Goal: Browse casually: Explore the website without a specific task or goal

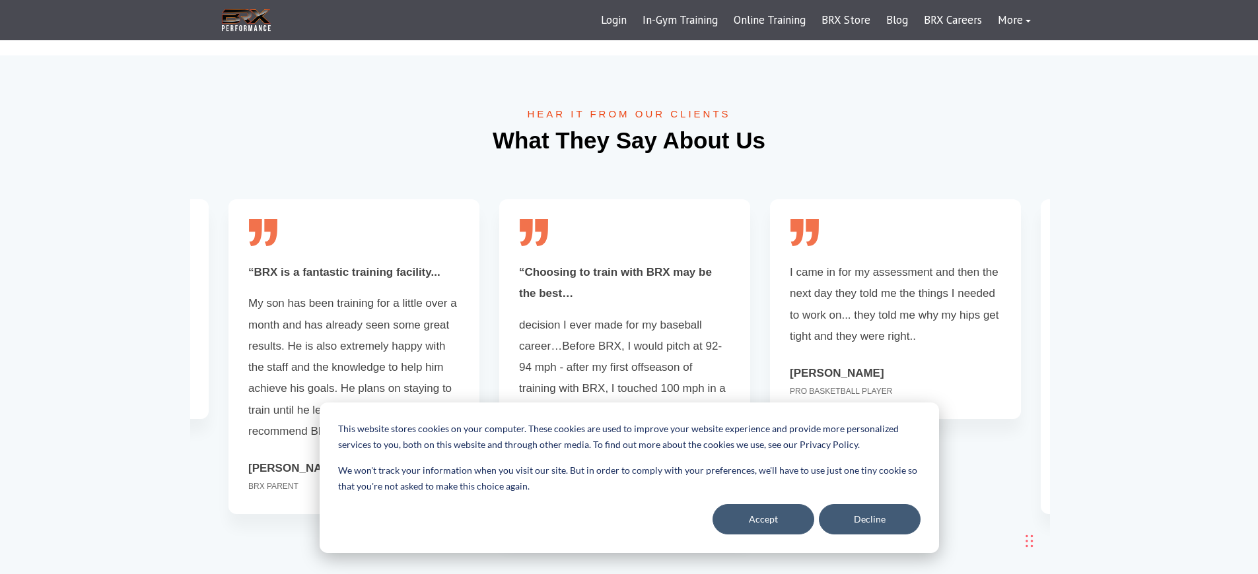
click at [94, 287] on div "HEAR IT FROM OUR CLIENTS What They Say About Us “Choosing to train with BRX may…" at bounding box center [629, 351] width 1258 height 592
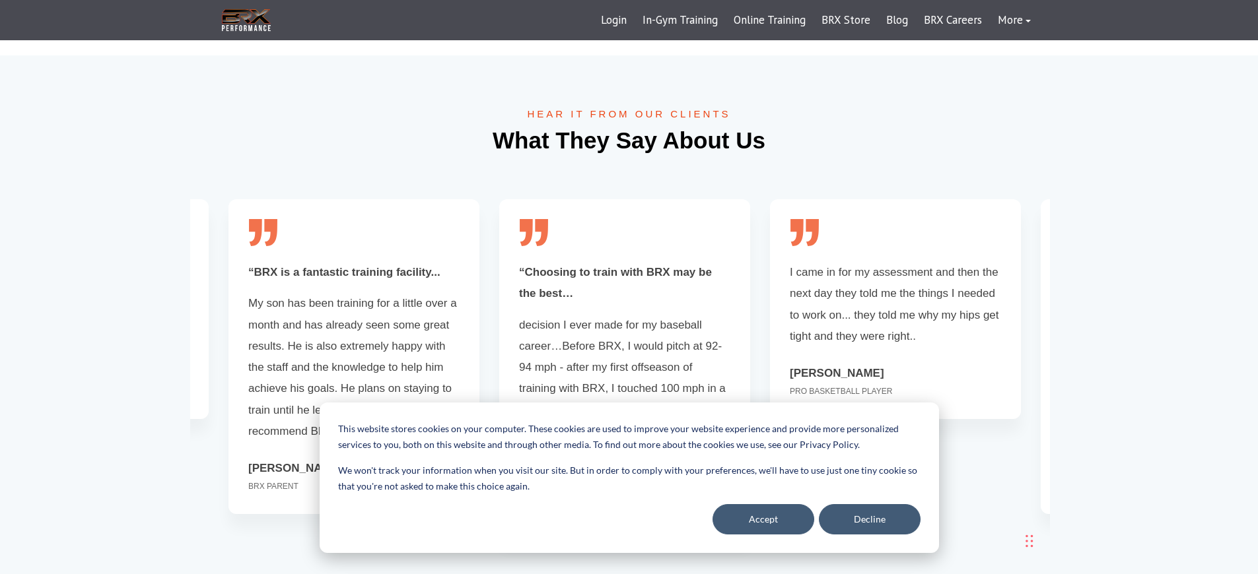
scroll to position [0, 1088]
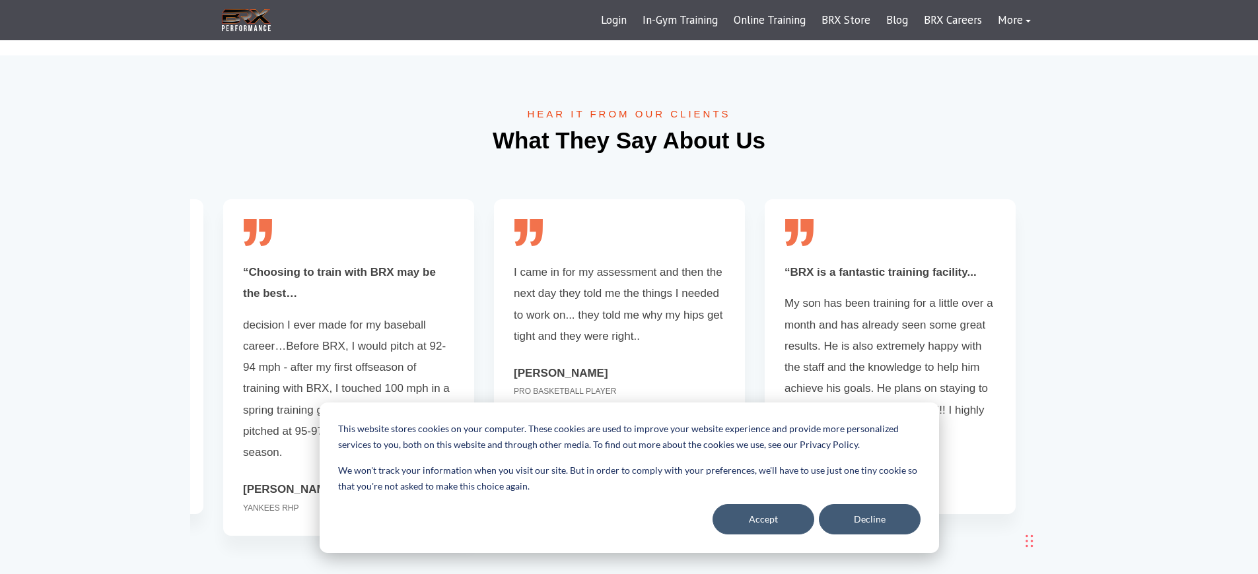
click at [94, 287] on div "HEAR IT FROM OUR CLIENTS What They Say About Us “Choosing to train with BRX may…" at bounding box center [629, 351] width 1258 height 592
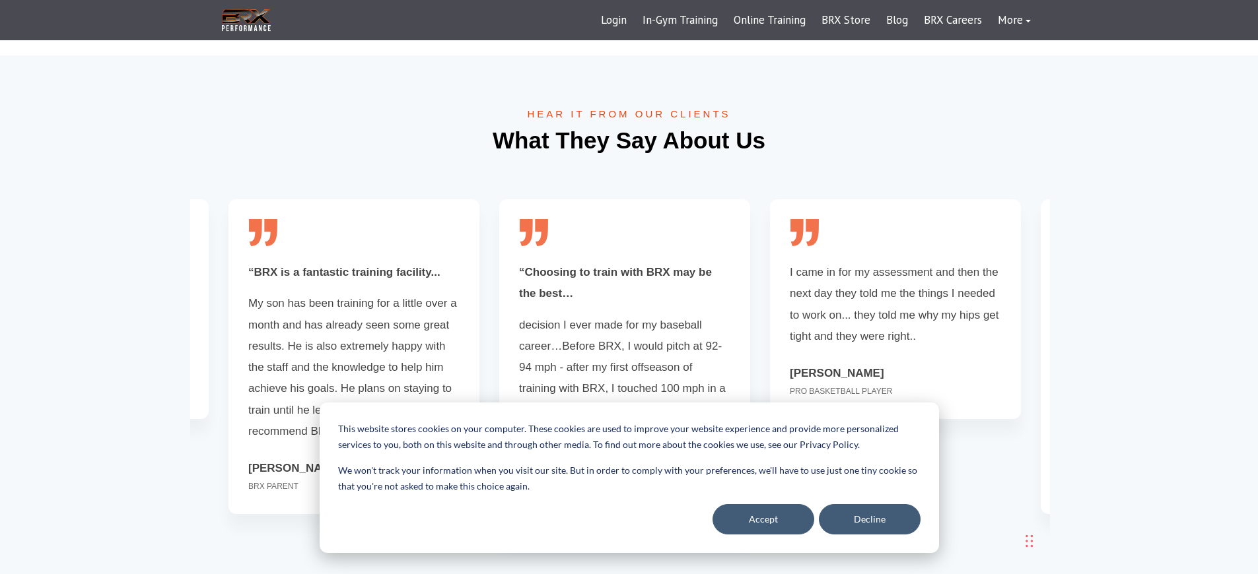
click at [94, 287] on div "HEAR IT FROM OUR CLIENTS What They Say About Us “Choosing to train with BRX may…" at bounding box center [629, 351] width 1258 height 592
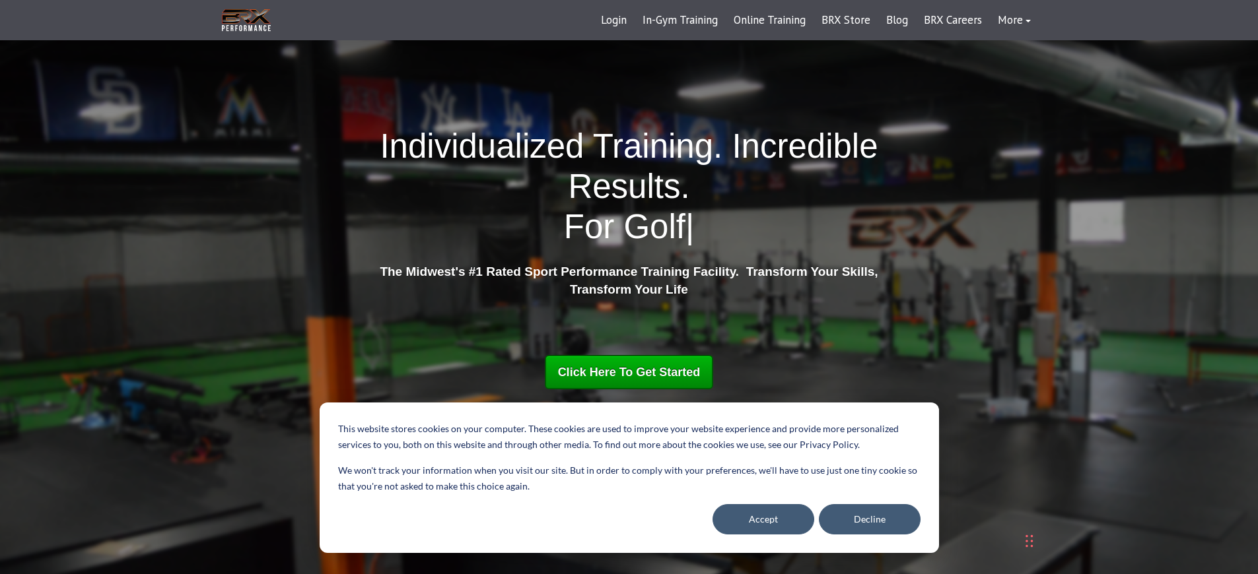
scroll to position [2712, 0]
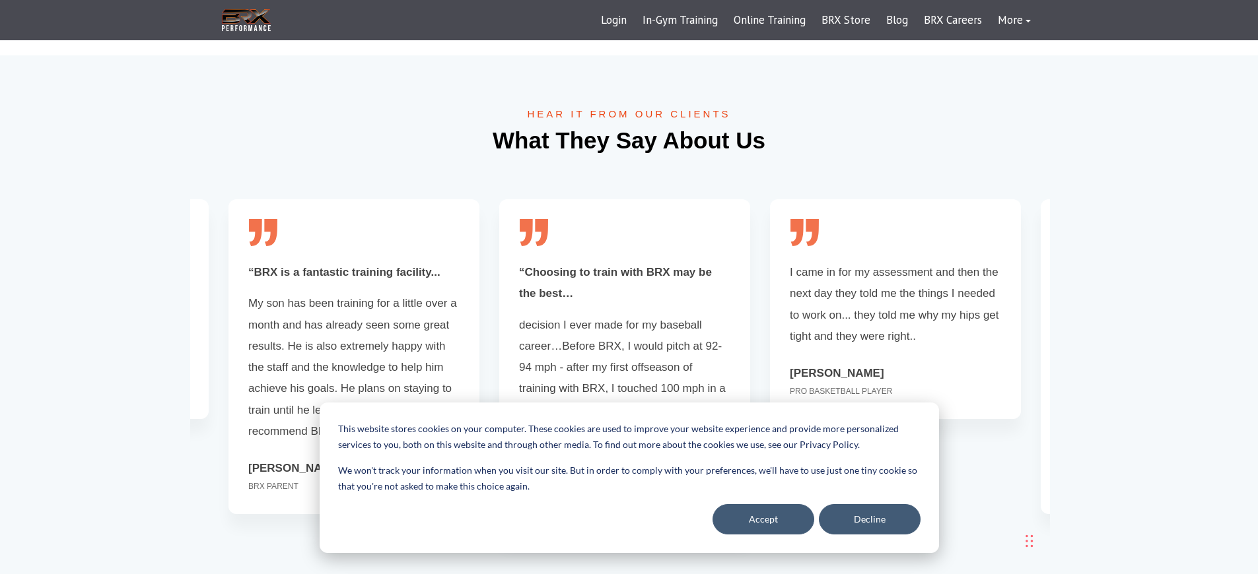
click at [94, 287] on div "HEAR IT FROM OUR CLIENTS What They Say About Us “Choosing to train with BRX may…" at bounding box center [629, 351] width 1258 height 592
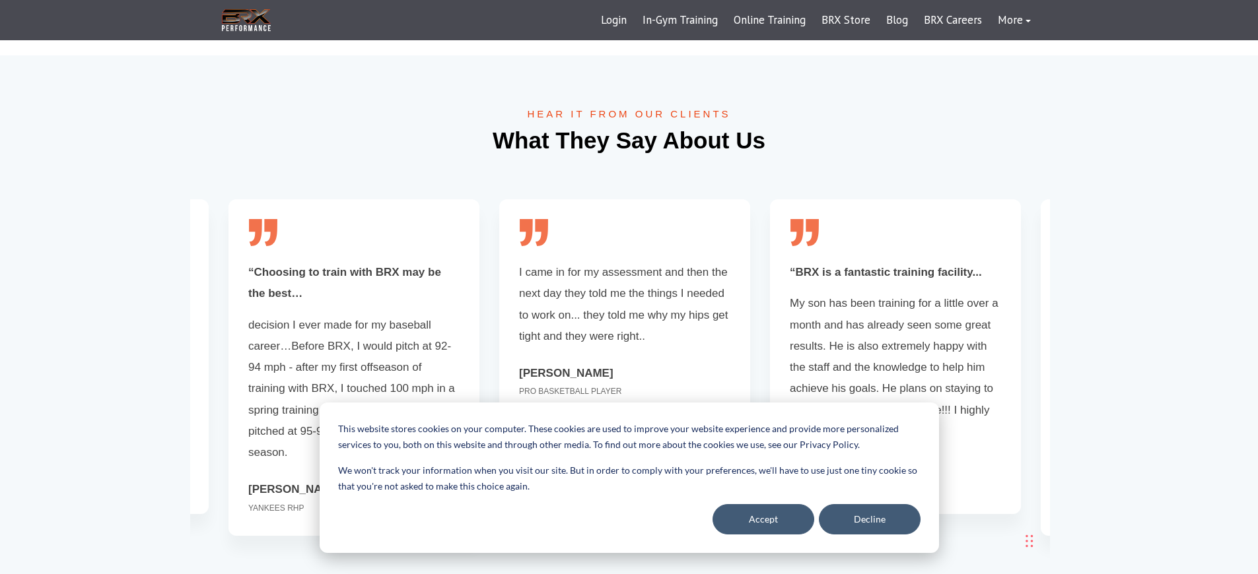
click at [94, 287] on div "HEAR IT FROM OUR CLIENTS What They Say About Us “Choosing to train with BRX may…" at bounding box center [629, 351] width 1258 height 592
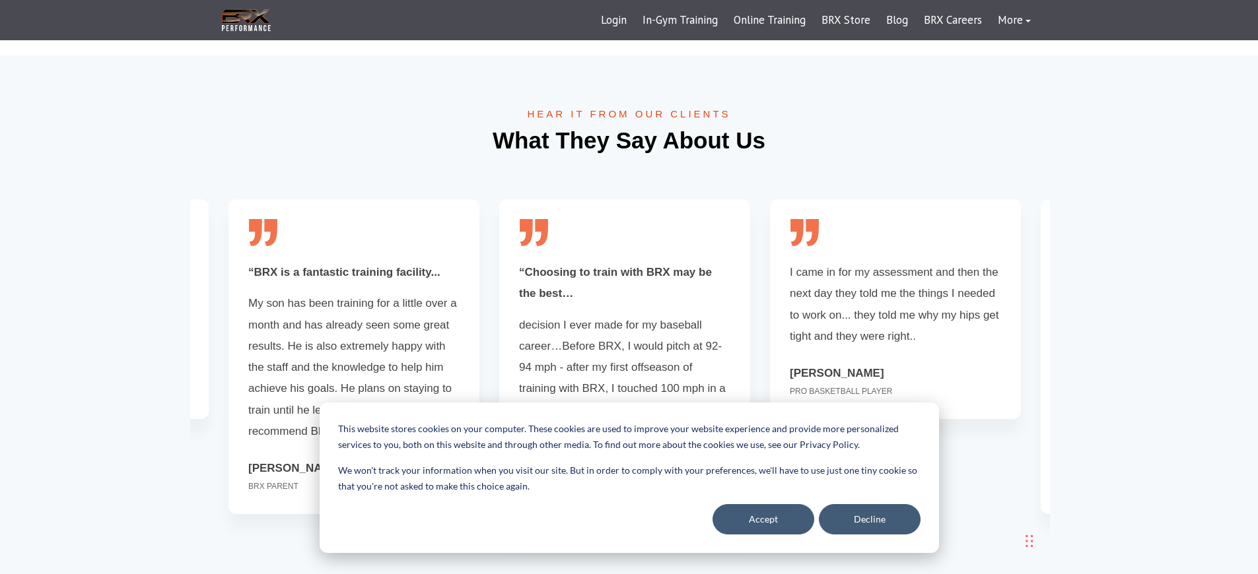
scroll to position [2992, 0]
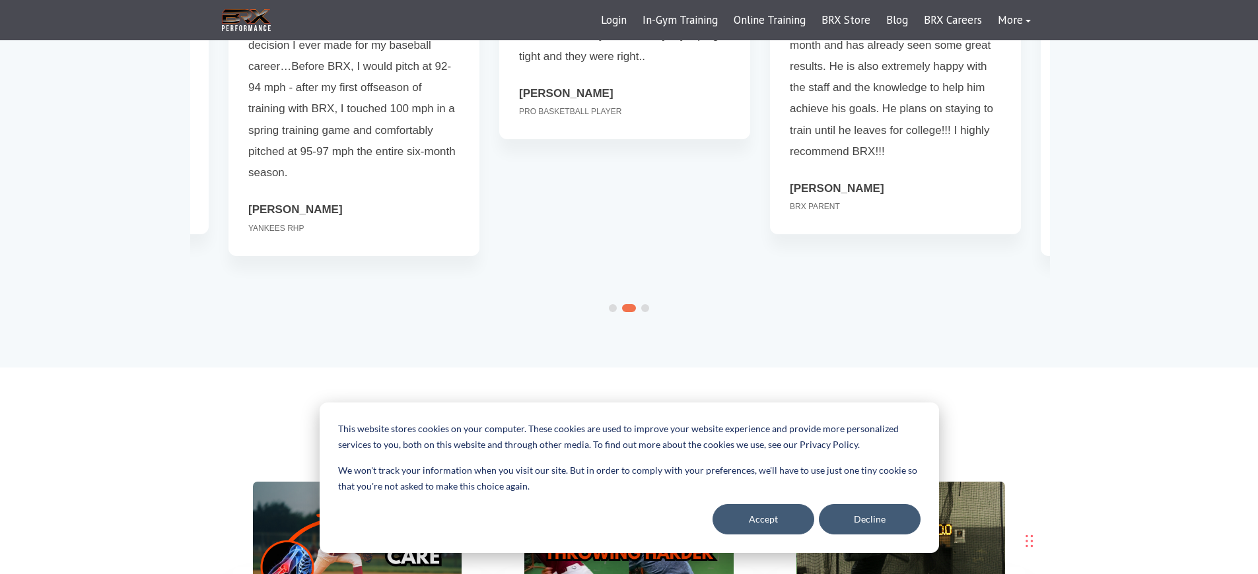
click at [624, 7] on div "Login In-Gym Training Online Training BRX Store Blog BRX Careers More Success S…" at bounding box center [816, 21] width 446 height 32
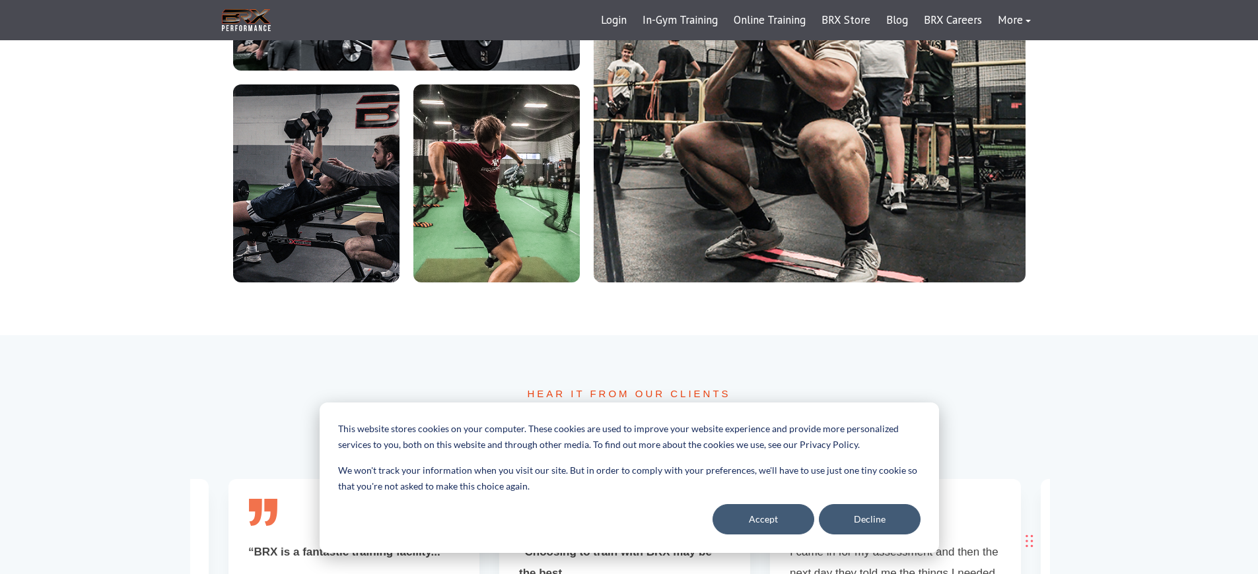
scroll to position [2712, 0]
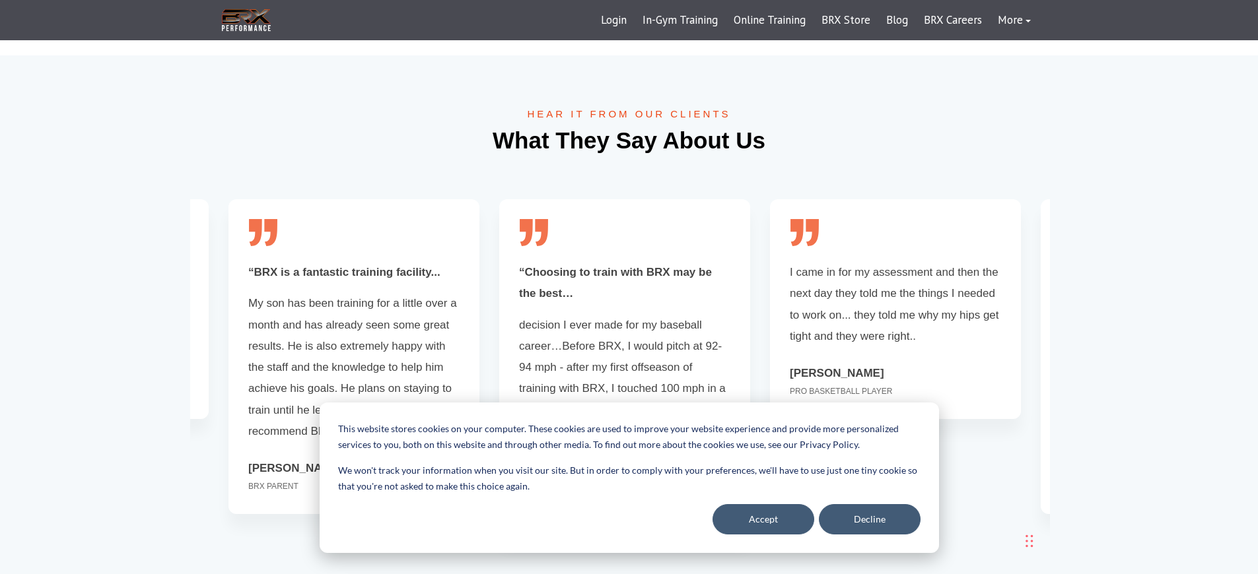
click at [895, 384] on span "PRO BASKETBALL PLAYER" at bounding box center [895, 391] width 211 height 15
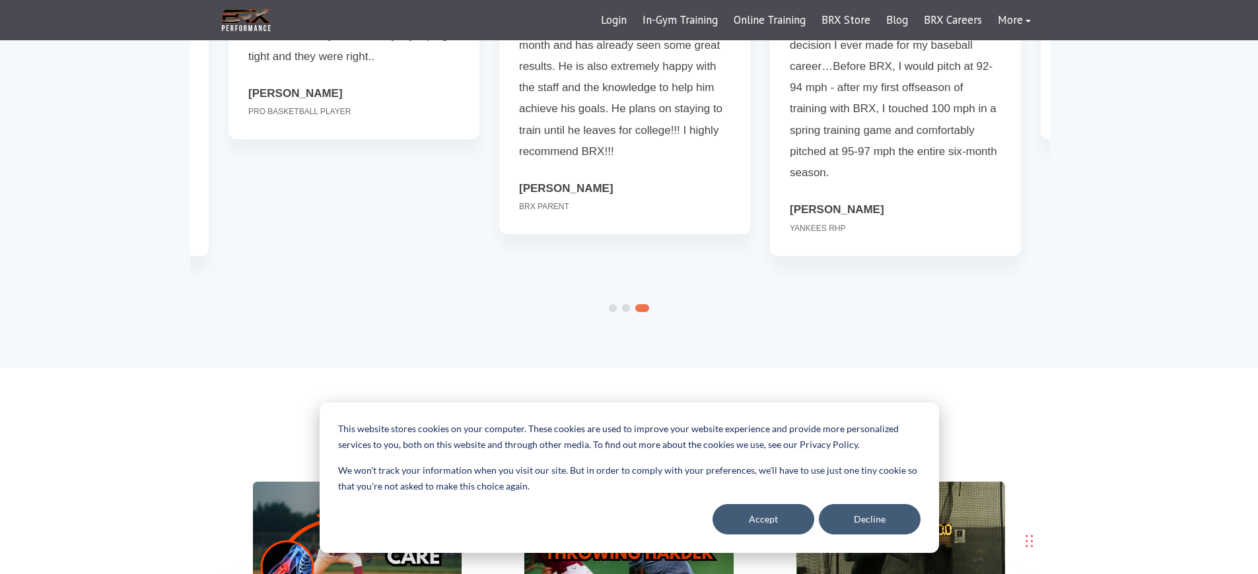
scroll to position [2432, 0]
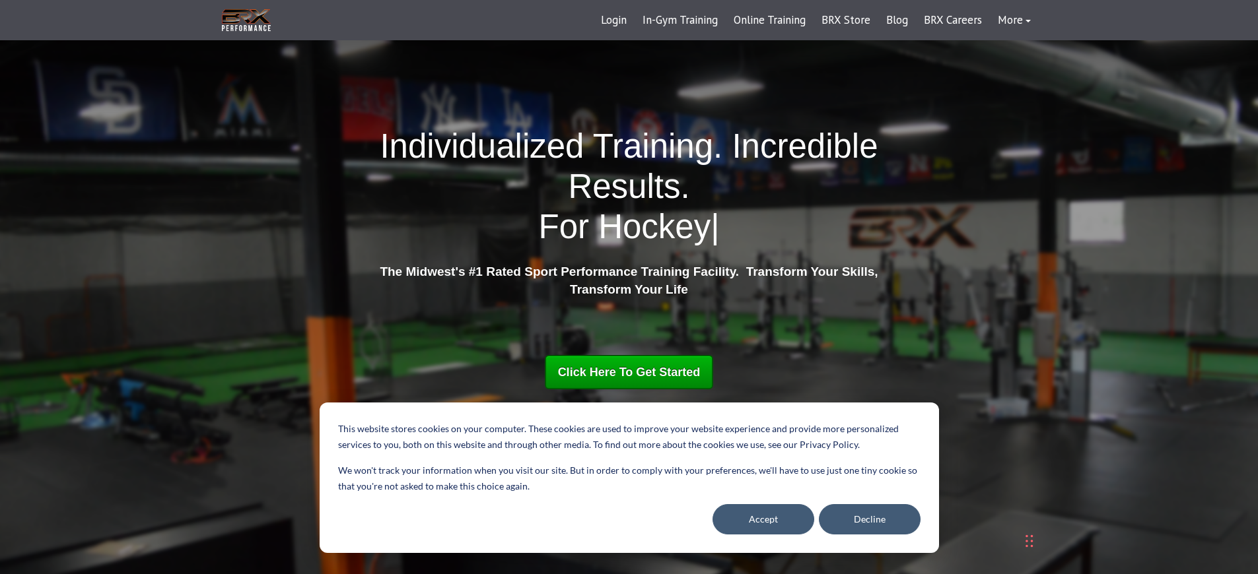
scroll to position [0, 1088]
